Goal: Task Accomplishment & Management: Manage account settings

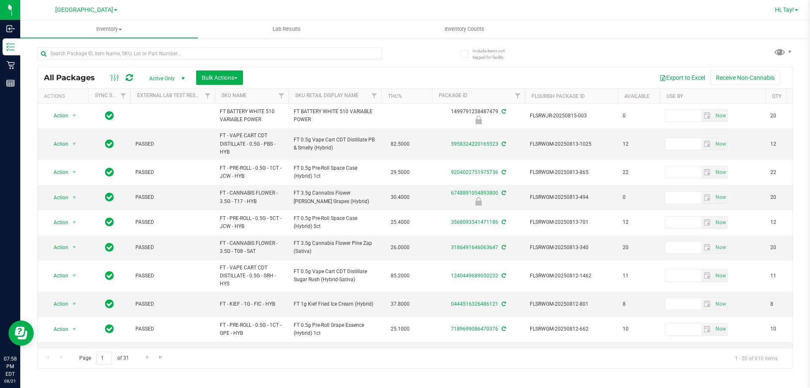
click at [792, 13] on link "Hi, Tay!" at bounding box center [786, 9] width 30 height 9
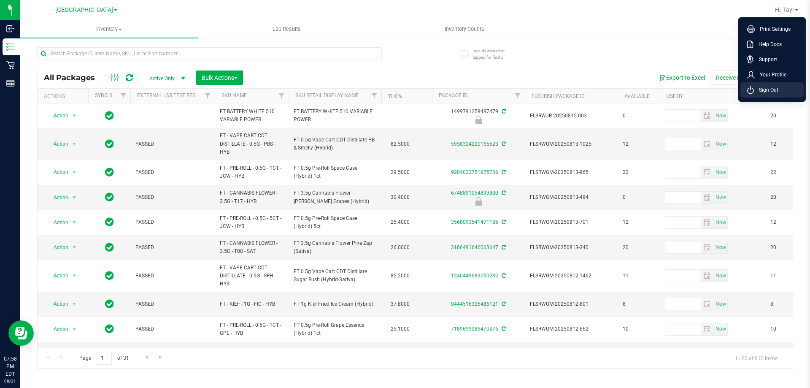
click at [762, 93] on span "Sign Out" at bounding box center [766, 90] width 24 height 8
